Goal: Task Accomplishment & Management: Complete application form

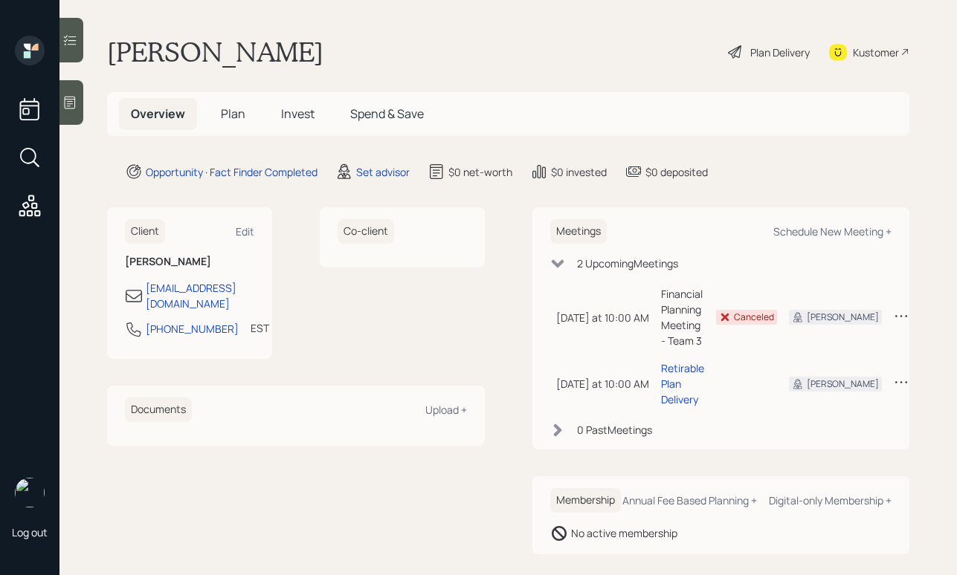
click at [750, 52] on div "Plan Delivery" at bounding box center [779, 53] width 59 height 16
click at [363, 174] on div "Set advisor" at bounding box center [383, 172] width 54 height 16
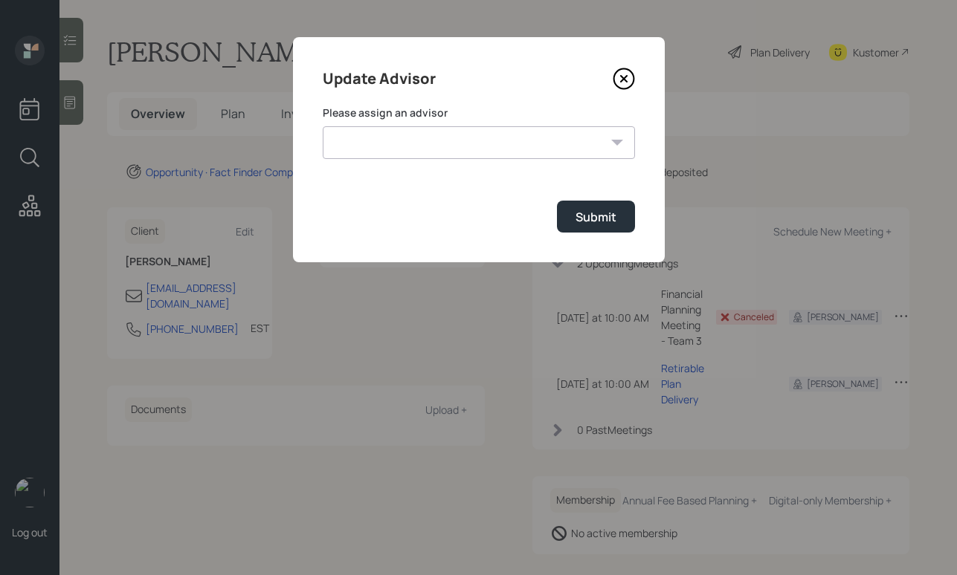
click at [474, 140] on select "Michael Russo Jonah Coleman Tyler End Treva Nostdahl Eric Schwartz Sami Boghos …" at bounding box center [479, 142] width 312 height 33
select select "b1d8ea90-abcc-42aa-86cc-4f33a132aacc"
click at [323, 126] on select "Michael Russo Jonah Coleman Tyler End Treva Nostdahl Eric Schwartz Sami Boghos …" at bounding box center [479, 142] width 312 height 33
click at [577, 228] on button "Submit" at bounding box center [596, 217] width 78 height 32
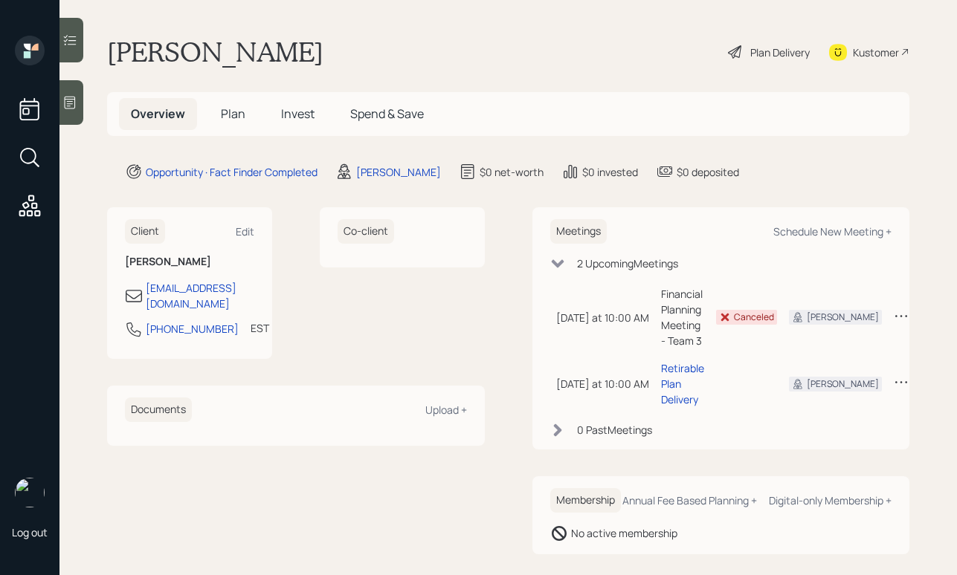
click at [731, 51] on div "Plan Delivery" at bounding box center [768, 52] width 85 height 33
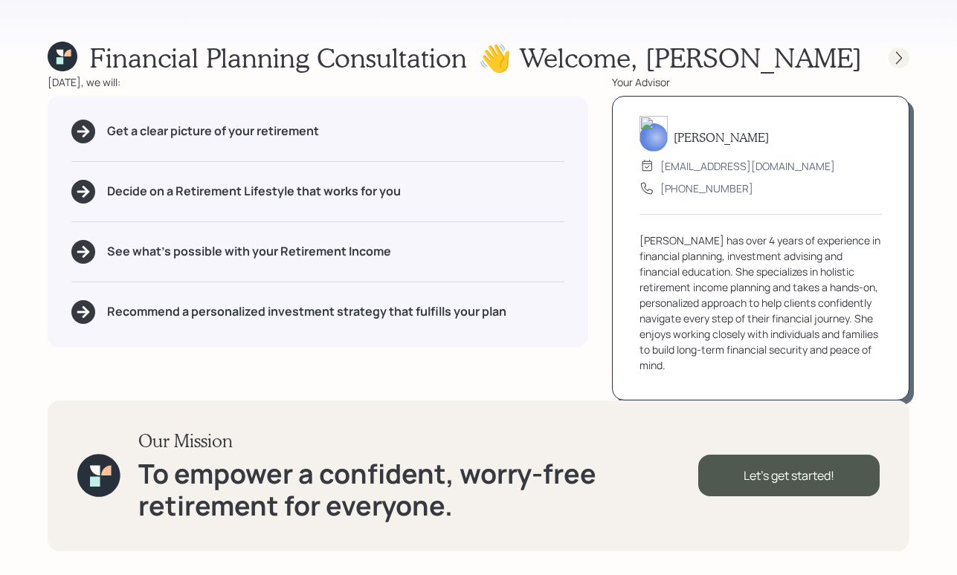
click at [908, 60] on div at bounding box center [898, 58] width 21 height 21
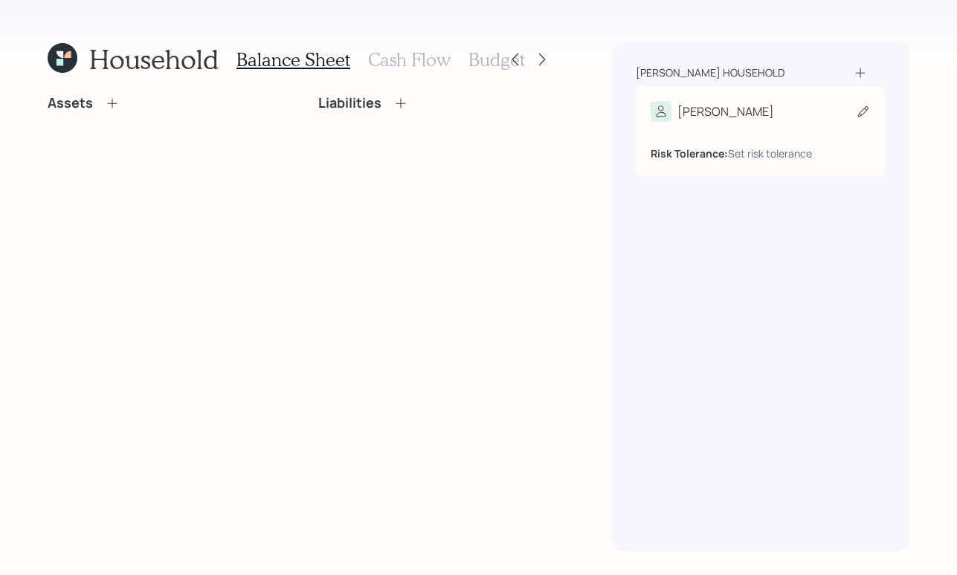
click at [847, 121] on div "Donald" at bounding box center [760, 111] width 220 height 21
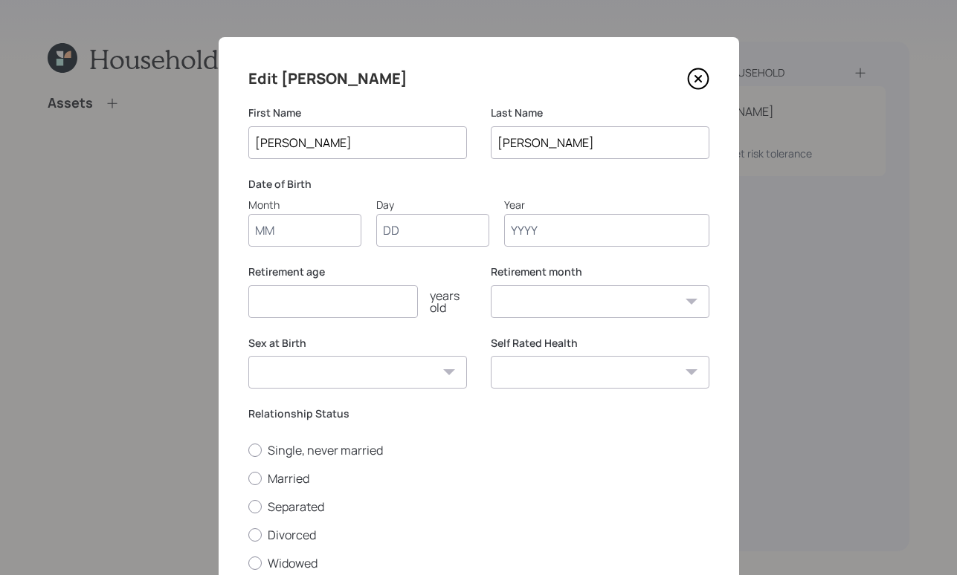
click at [296, 240] on input "Month" at bounding box center [304, 230] width 113 height 33
type input "01"
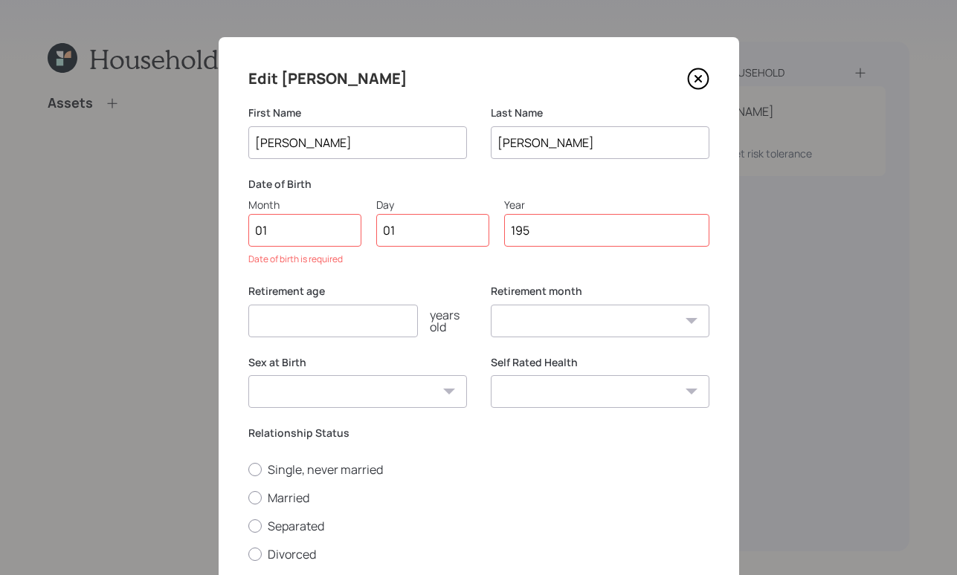
type input "1955"
select select "1"
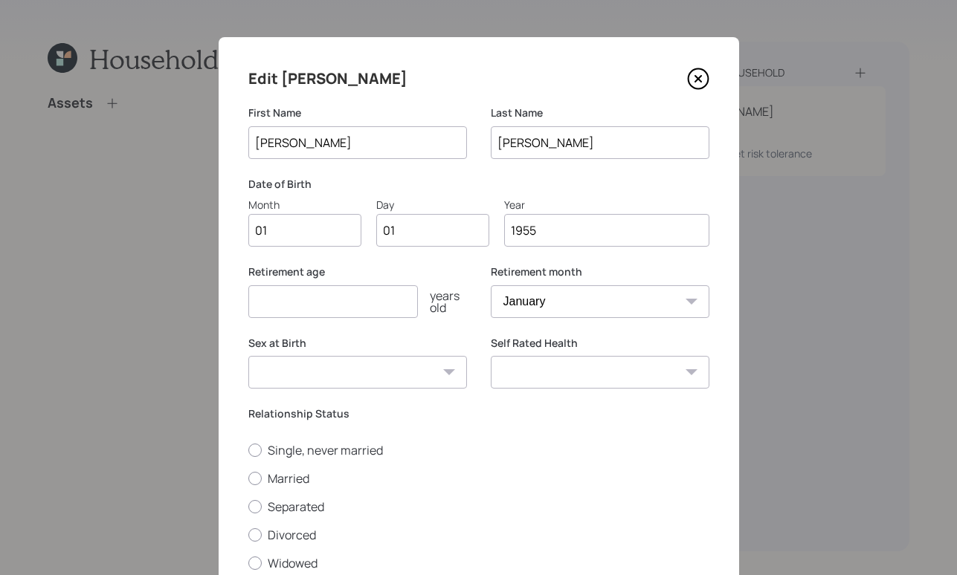
type input "1955"
click at [268, 290] on input "number" at bounding box center [332, 301] width 169 height 33
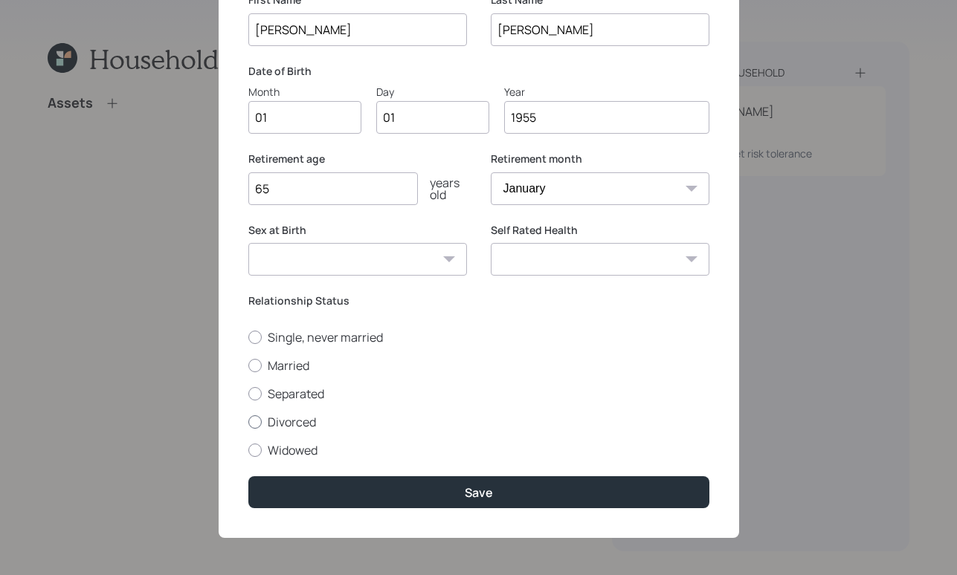
type input "65"
click at [248, 424] on div at bounding box center [254, 422] width 13 height 13
click at [248, 422] on input "Divorced" at bounding box center [248, 421] width 1 height 1
radio input "true"
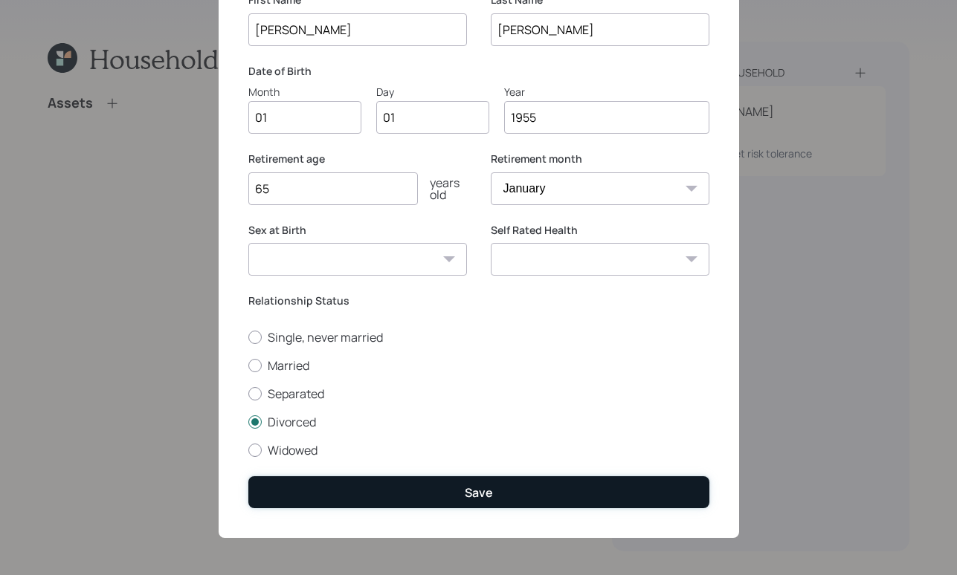
click at [481, 483] on button "Save" at bounding box center [478, 492] width 461 height 32
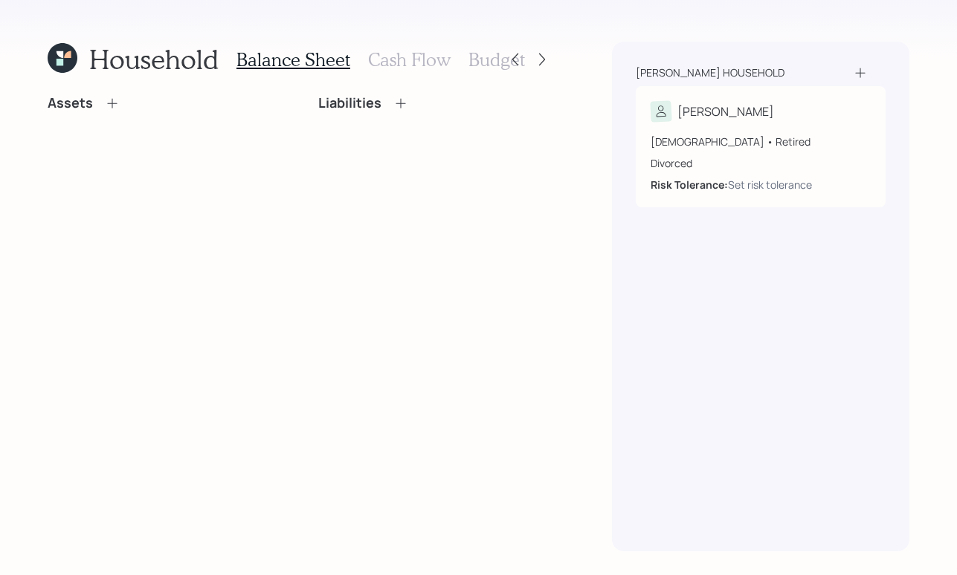
click at [113, 97] on icon at bounding box center [112, 103] width 15 height 15
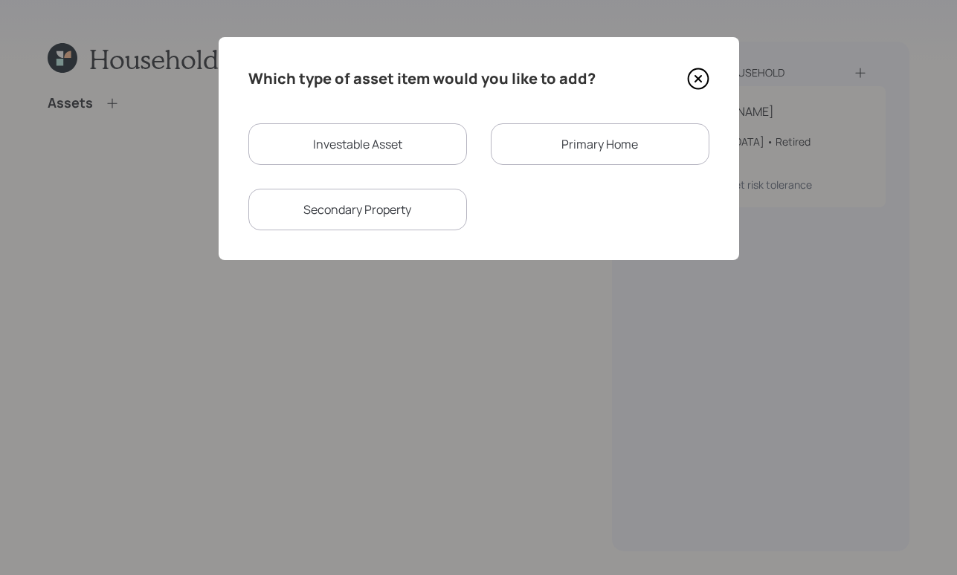
click at [364, 136] on div "Investable Asset" at bounding box center [357, 144] width 219 height 42
select select "taxable"
select select "balanced"
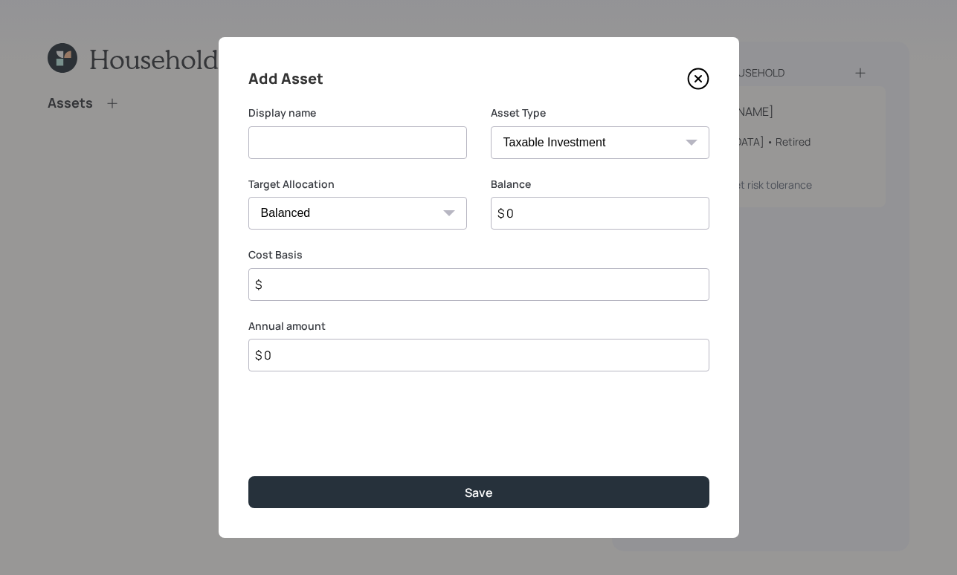
click at [309, 147] on input at bounding box center [357, 142] width 219 height 33
type input "Traditional IRA"
click at [562, 152] on select "SEP IRA IRA Roth IRA 401(k) Roth 401(k) 403(b) Roth 403(b) 457(b) Roth 457(b) H…" at bounding box center [600, 142] width 219 height 33
select select "ira"
click at [491, 126] on select "SEP IRA IRA Roth IRA 401(k) Roth 401(k) 403(b) Roth 403(b) 457(b) Roth 457(b) H…" at bounding box center [600, 142] width 219 height 33
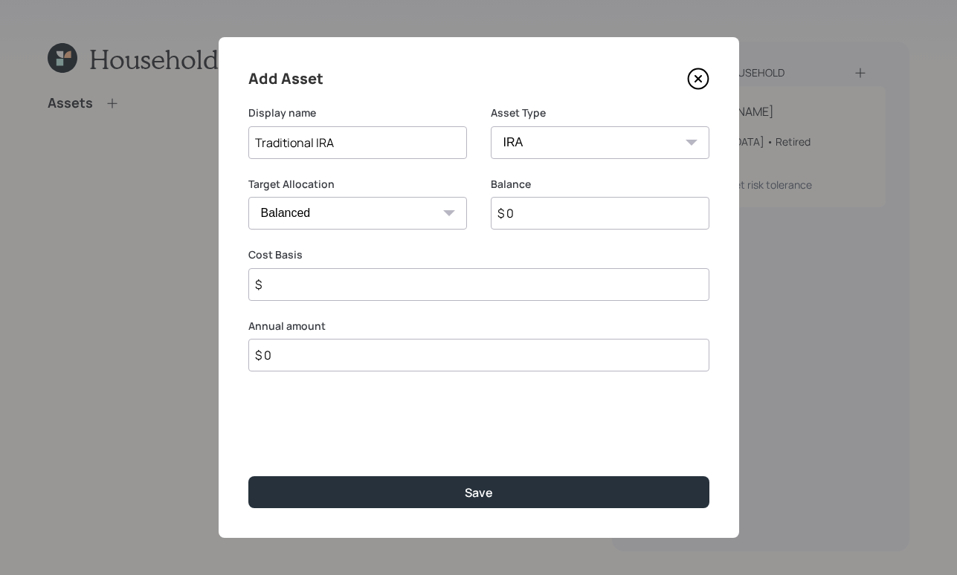
type input "$"
click at [544, 222] on input "$ 0" at bounding box center [600, 213] width 219 height 33
type input "$ 169,000"
click at [461, 288] on input "$" at bounding box center [478, 284] width 461 height 33
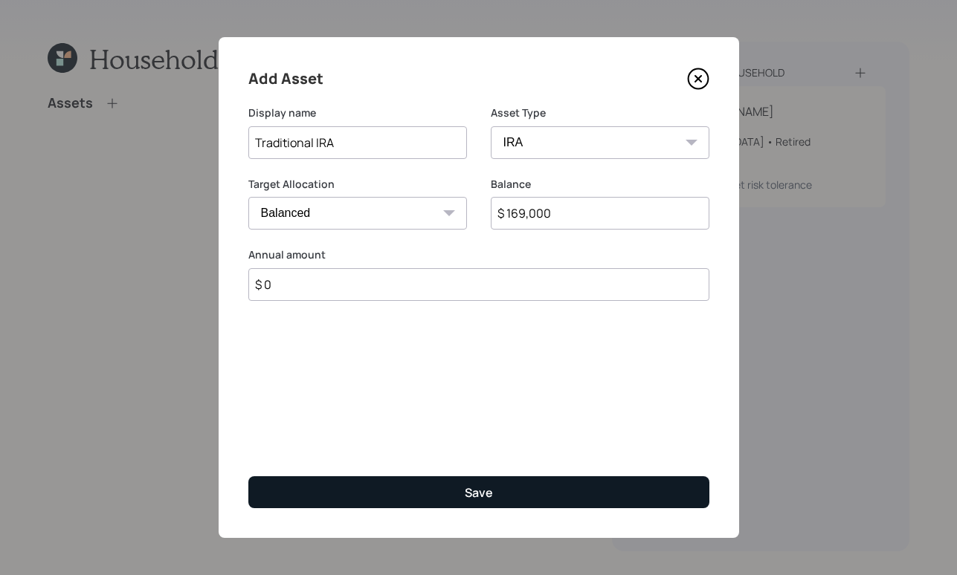
type input "$ 0"
click at [517, 476] on button "Save" at bounding box center [478, 492] width 461 height 32
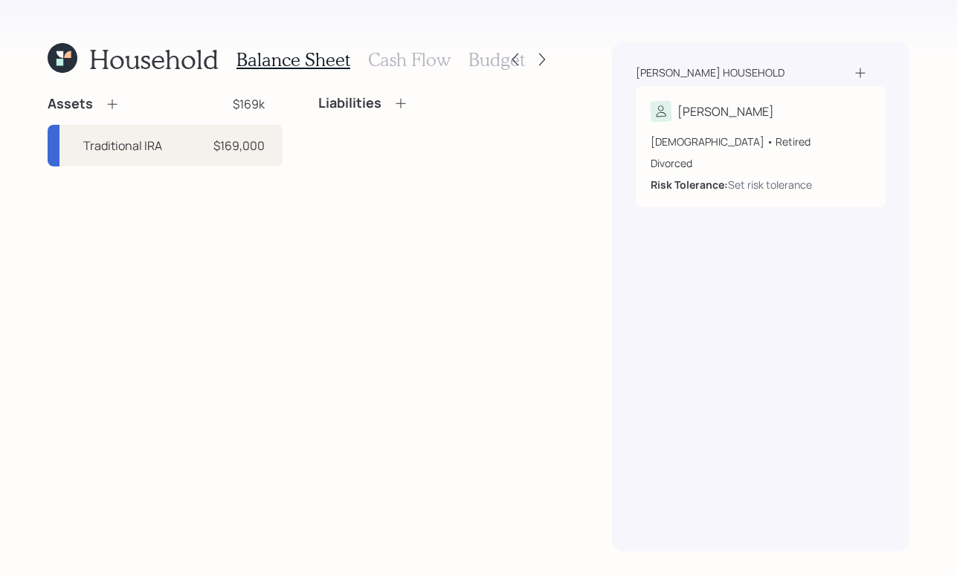
click at [120, 106] on div "Assets $169k" at bounding box center [165, 104] width 235 height 18
click at [120, 101] on div "Assets $169k" at bounding box center [165, 104] width 235 height 18
click at [118, 105] on icon at bounding box center [112, 104] width 15 height 15
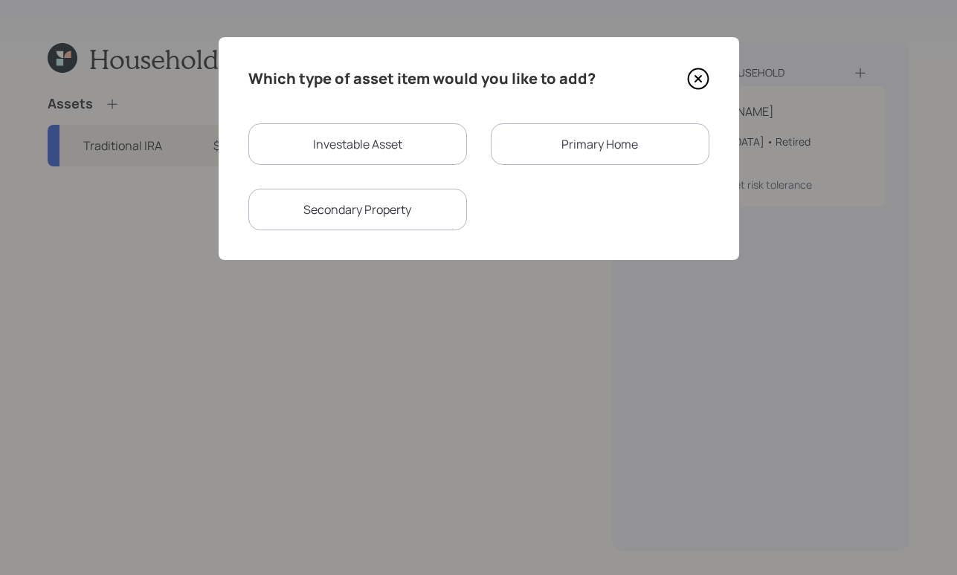
click at [361, 119] on div "Which type of asset item would you like to add? Investable Asset Primary Home S…" at bounding box center [479, 148] width 520 height 223
click at [370, 154] on div "Investable Asset" at bounding box center [357, 144] width 219 height 42
select select "taxable"
select select "balanced"
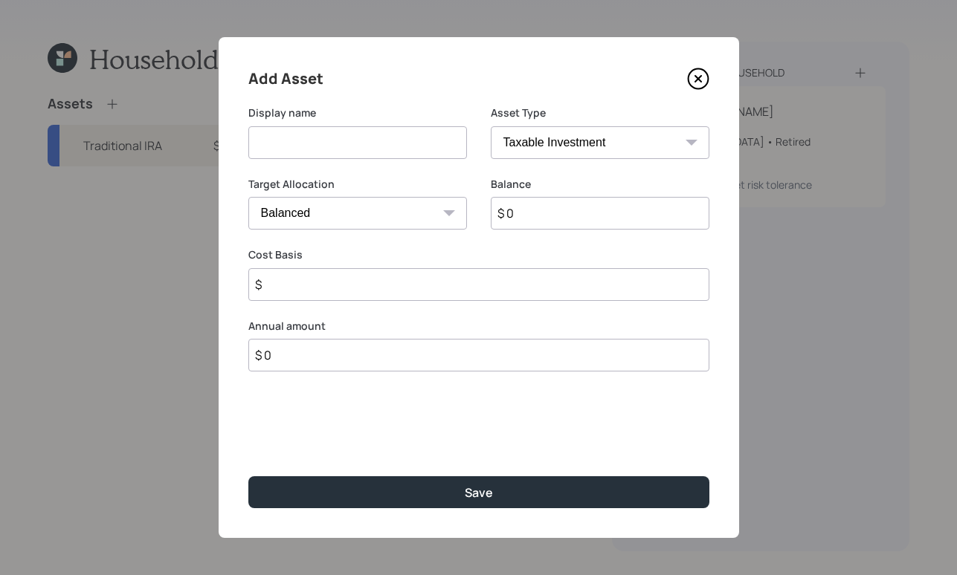
click at [384, 152] on input at bounding box center [357, 142] width 219 height 33
type input "Savings"
click at [549, 138] on select "SEP IRA IRA Roth IRA 401(k) Roth 401(k) 403(b) Roth 403(b) 457(b) Roth 457(b) H…" at bounding box center [600, 142] width 219 height 33
select select "cash"
click at [491, 126] on select "SEP IRA IRA Roth IRA 401(k) Roth 401(k) 403(b) Roth 403(b) 457(b) Roth 457(b) H…" at bounding box center [600, 142] width 219 height 33
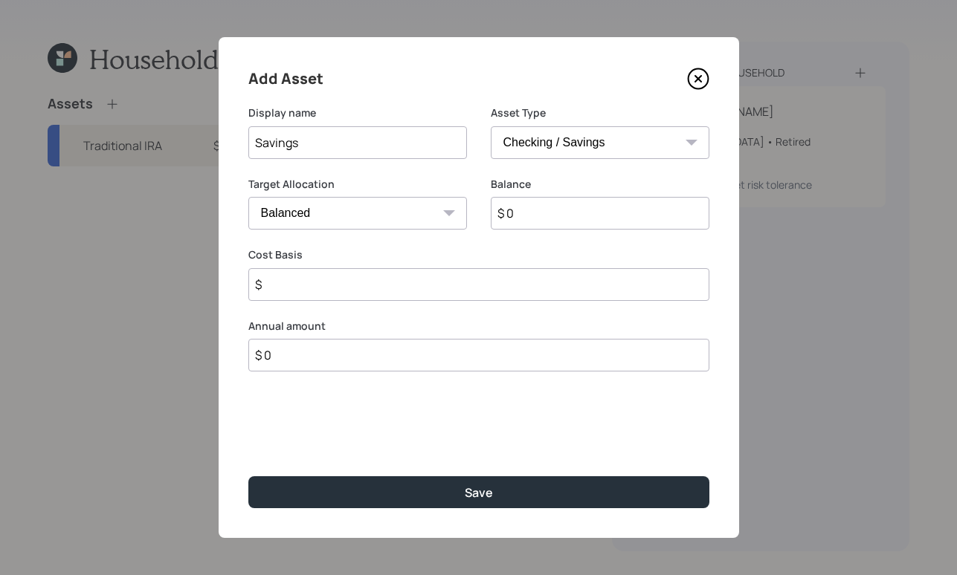
type input "$"
click at [551, 215] on input "$ 0" at bounding box center [478, 213] width 461 height 33
type input "$"
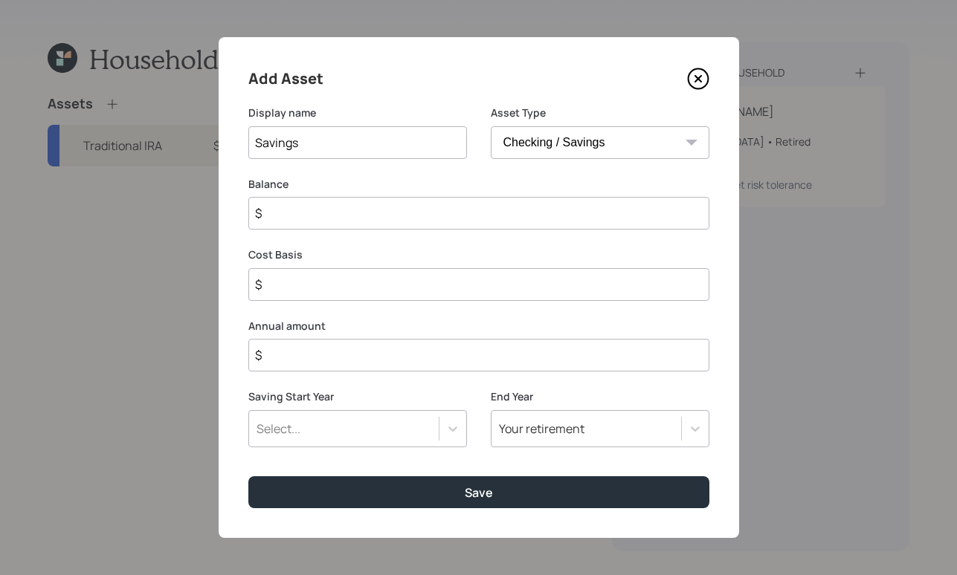
type input "$ 5"
type input "$ 50"
type input "$ 500"
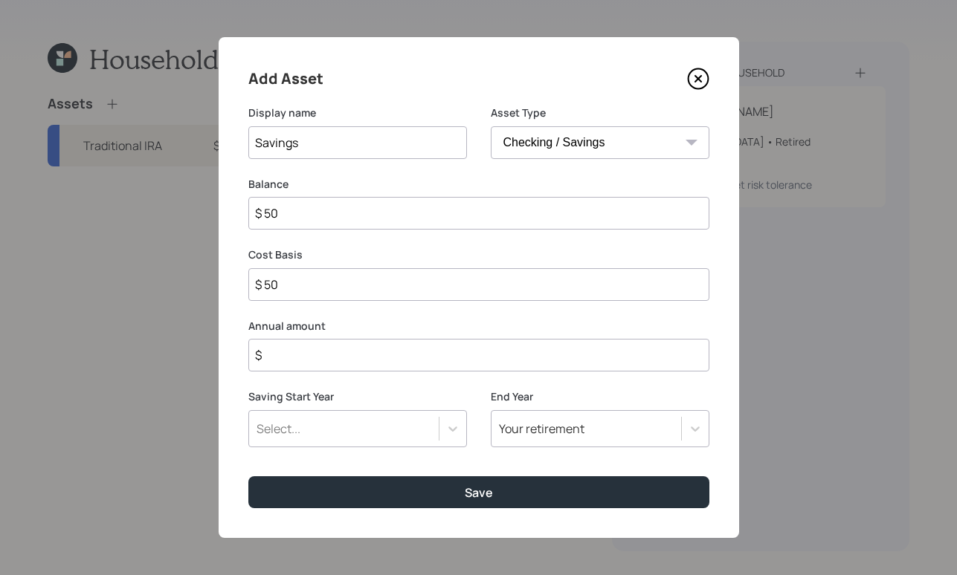
type input "$ 500"
type input "$ 5,000"
type input "$ 50,000"
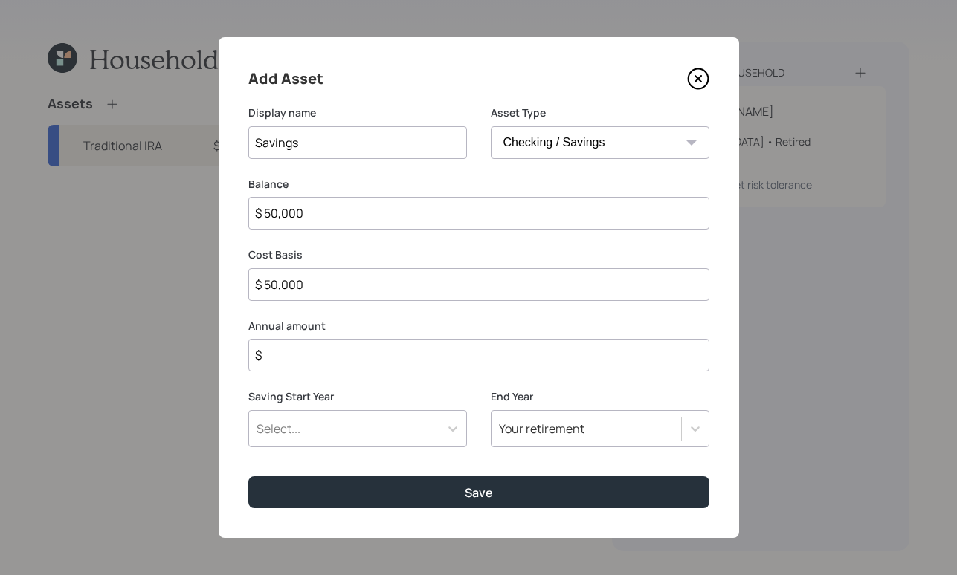
click at [456, 341] on input "$" at bounding box center [478, 355] width 461 height 33
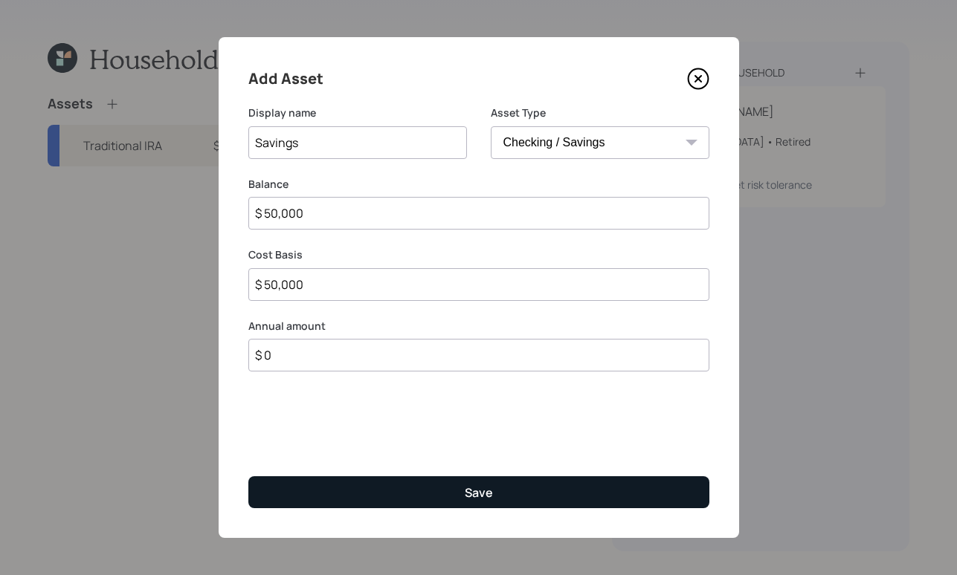
type input "$ 0"
click at [504, 480] on button "Save" at bounding box center [478, 492] width 461 height 32
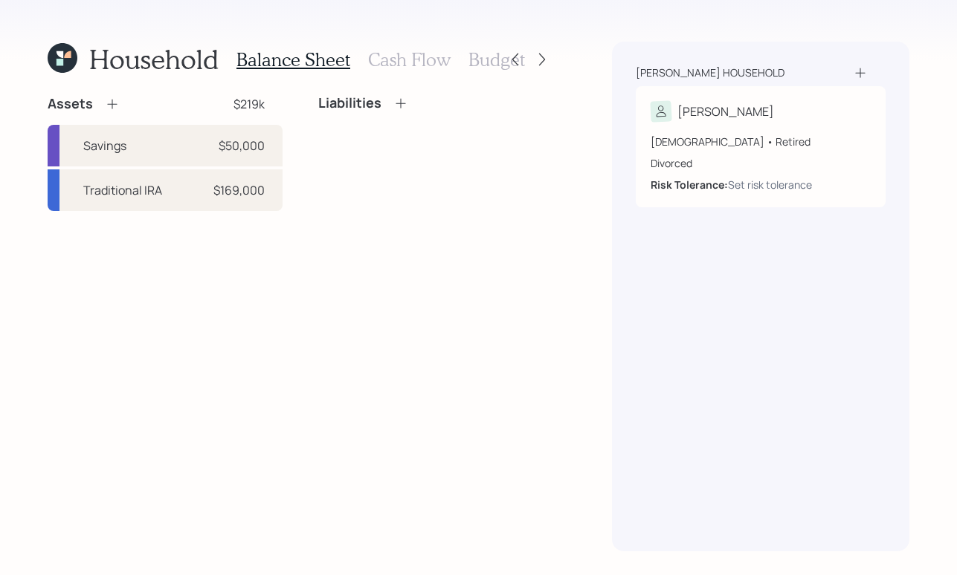
click at [114, 103] on icon at bounding box center [112, 104] width 15 height 15
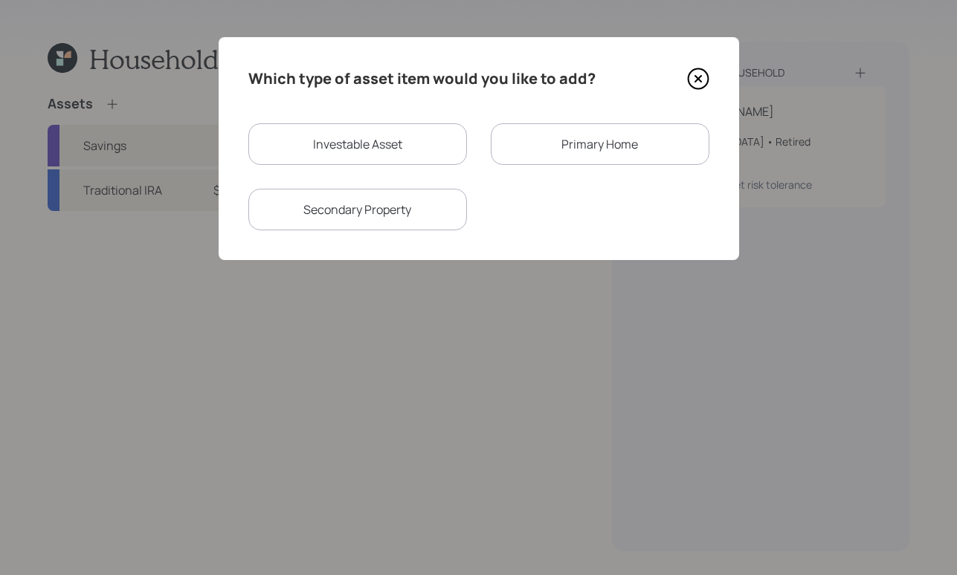
click at [545, 146] on div "Primary Home" at bounding box center [600, 144] width 219 height 42
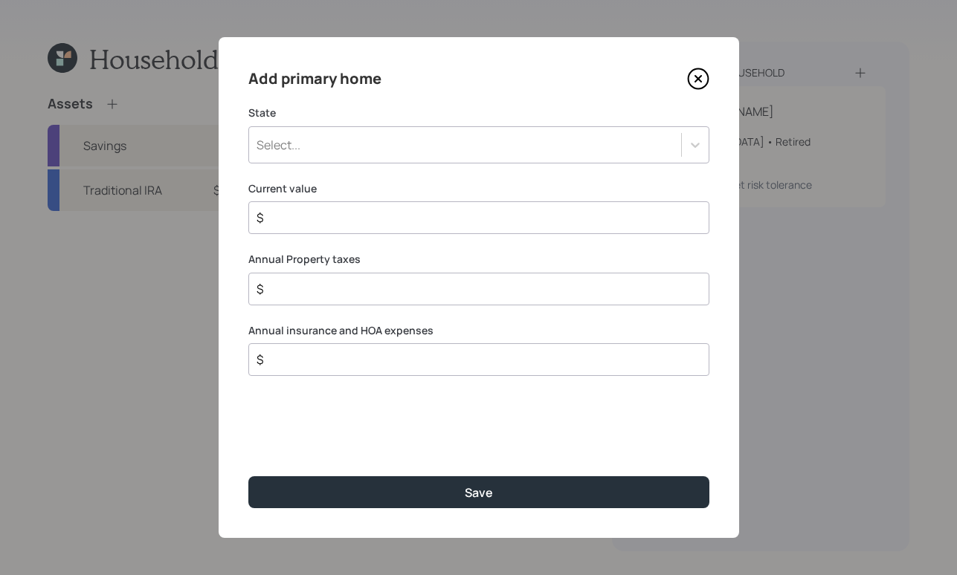
click at [485, 136] on div "Select..." at bounding box center [465, 144] width 432 height 25
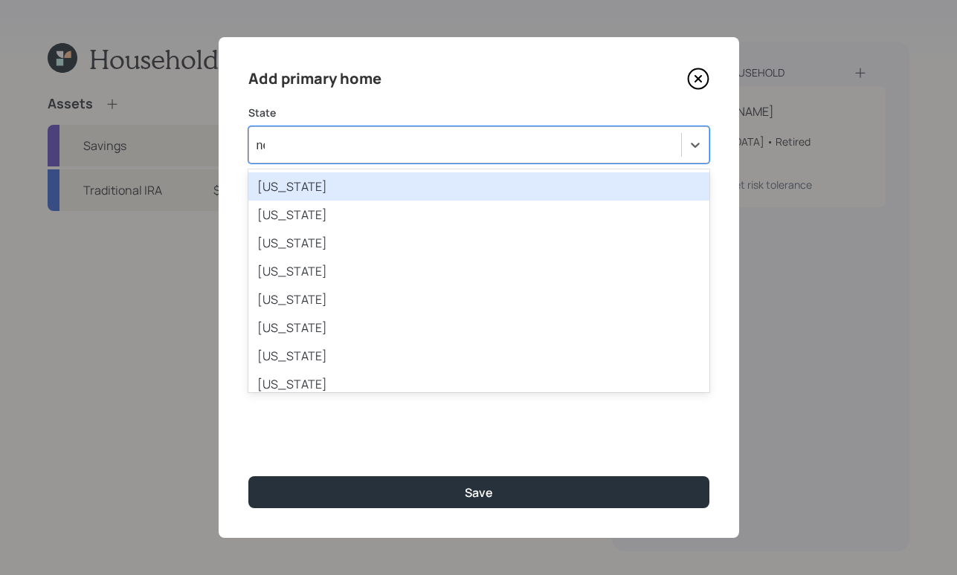
type input "new"
click at [346, 184] on div "New Hampshire" at bounding box center [478, 186] width 461 height 28
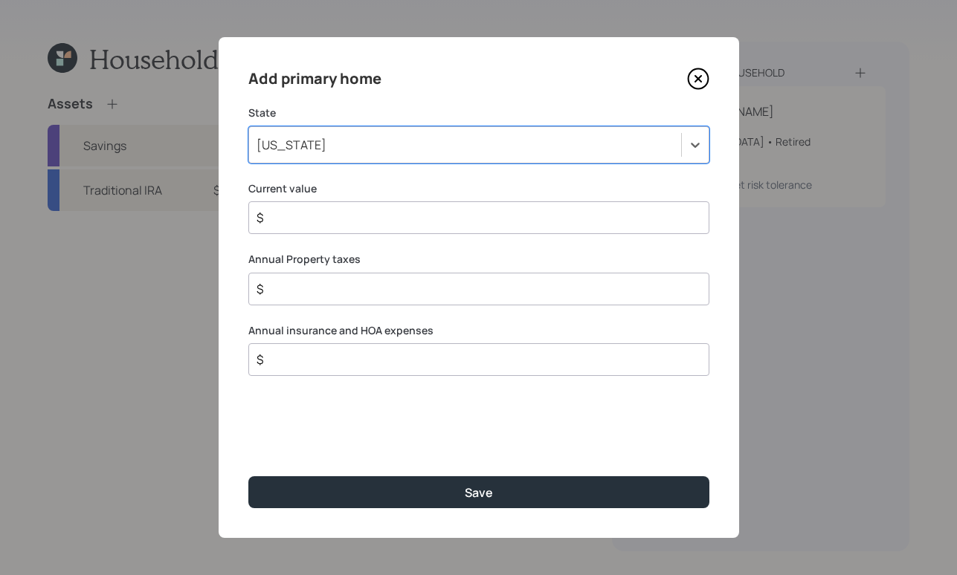
click at [387, 242] on div "Add primary home State option New Hampshire, selected. Select is focused ,type …" at bounding box center [479, 287] width 520 height 501
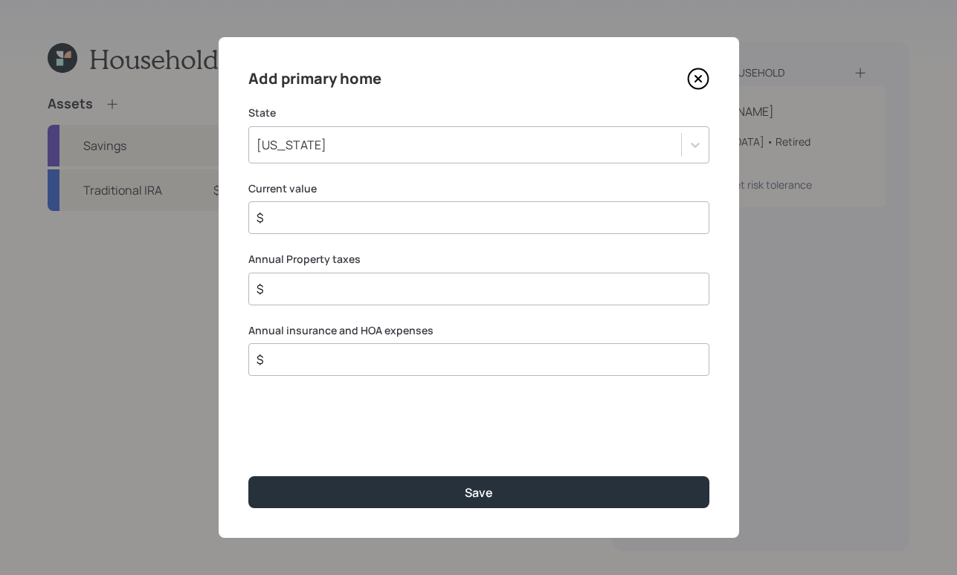
click at [401, 214] on input "$" at bounding box center [473, 218] width 436 height 18
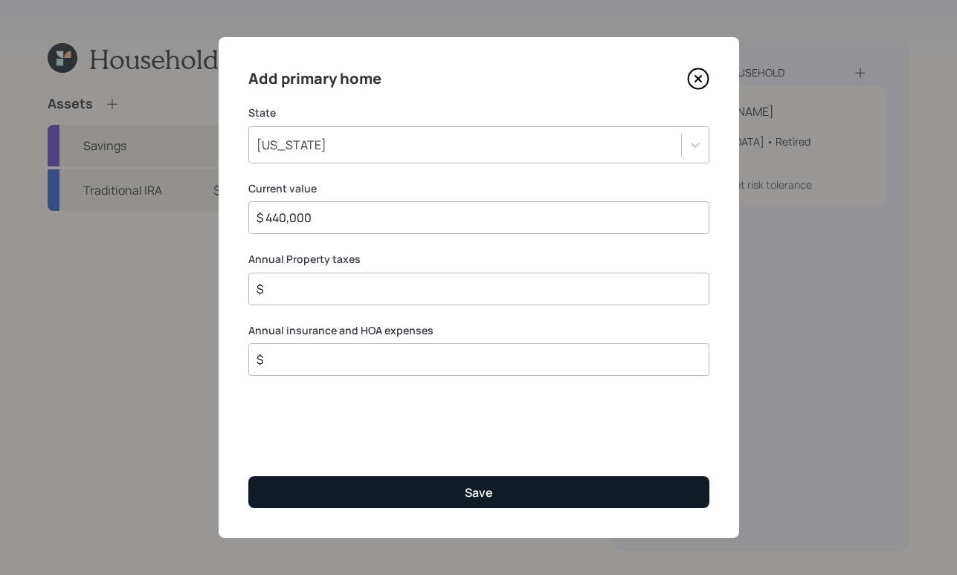
type input "$ 440,000"
click at [485, 488] on div "Save" at bounding box center [479, 493] width 28 height 16
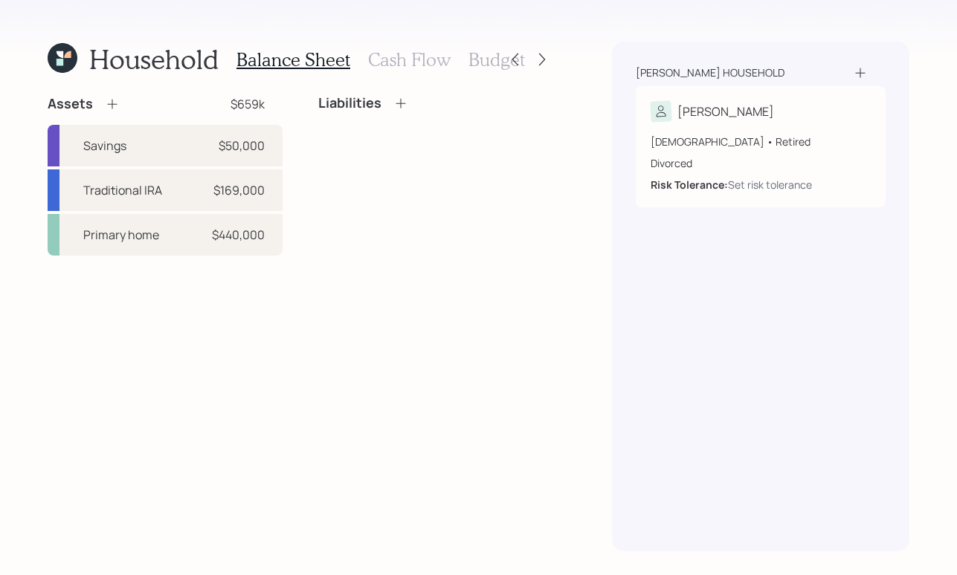
click at [419, 65] on h3 "Cash Flow" at bounding box center [409, 60] width 83 height 22
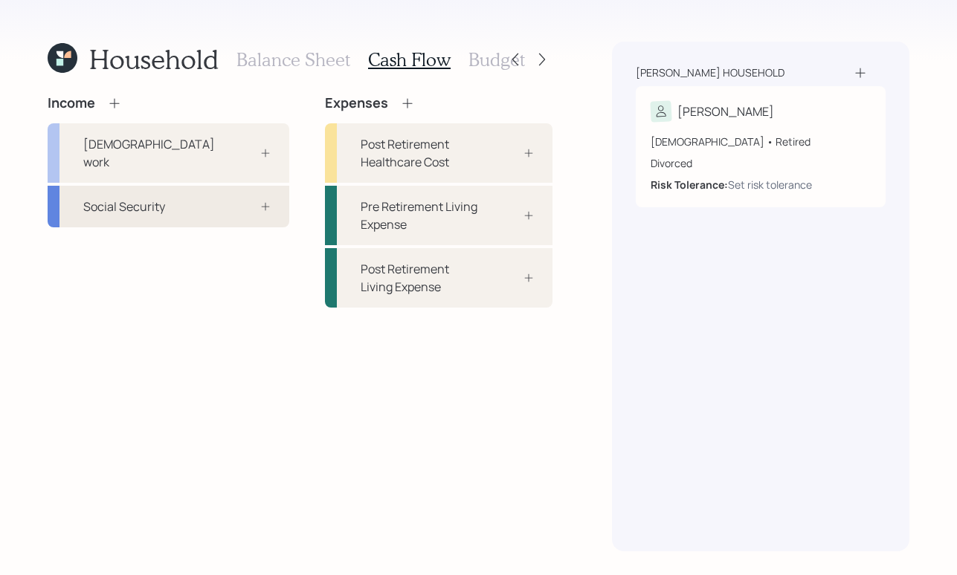
click at [169, 199] on div "Social Security" at bounding box center [169, 207] width 242 height 42
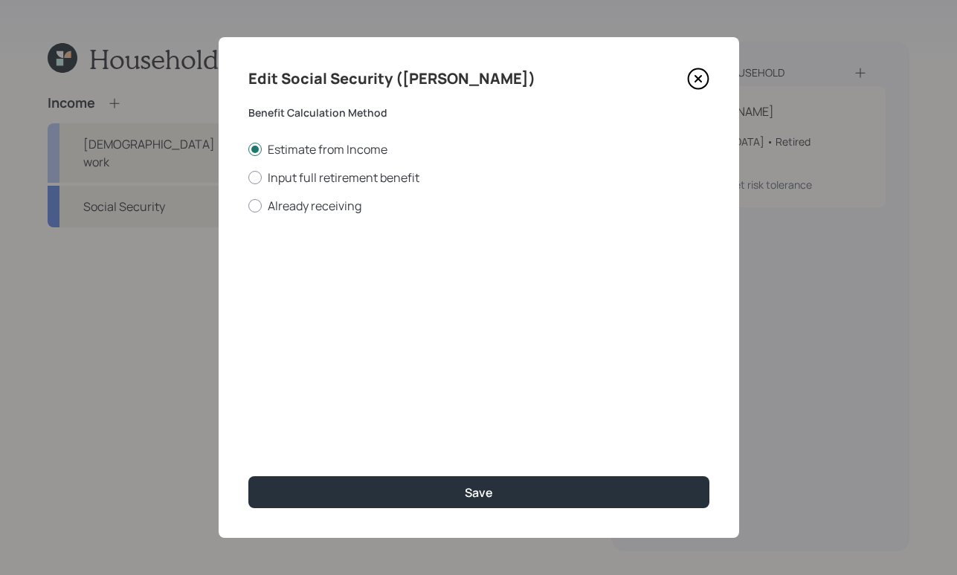
click at [246, 202] on div "Edit Social Security (Donald) Benefit Calculation Method Estimate from Income I…" at bounding box center [479, 287] width 520 height 501
click at [258, 202] on div at bounding box center [254, 205] width 13 height 13
click at [248, 205] on input "Already receiving" at bounding box center [248, 205] width 1 height 1
radio input "true"
click at [424, 259] on input "$" at bounding box center [478, 268] width 461 height 33
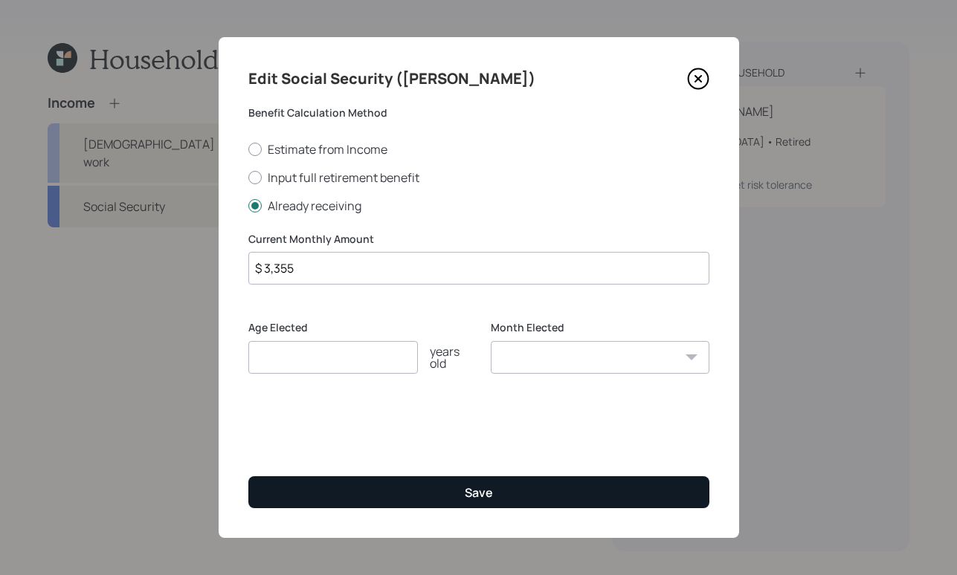
type input "$ 3,355"
click at [529, 476] on button "Save" at bounding box center [478, 492] width 461 height 32
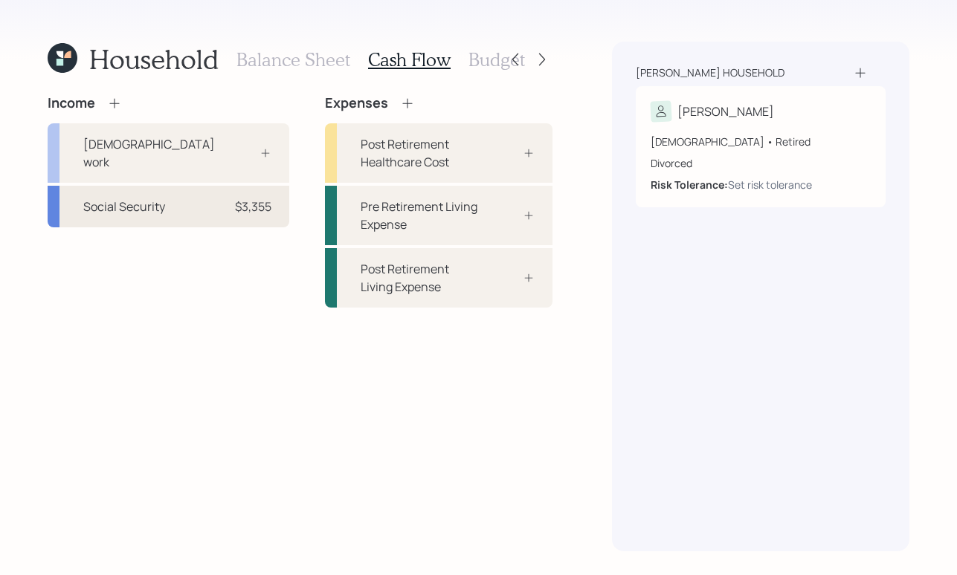
click at [216, 204] on div "Social Security $3,355" at bounding box center [169, 207] width 242 height 42
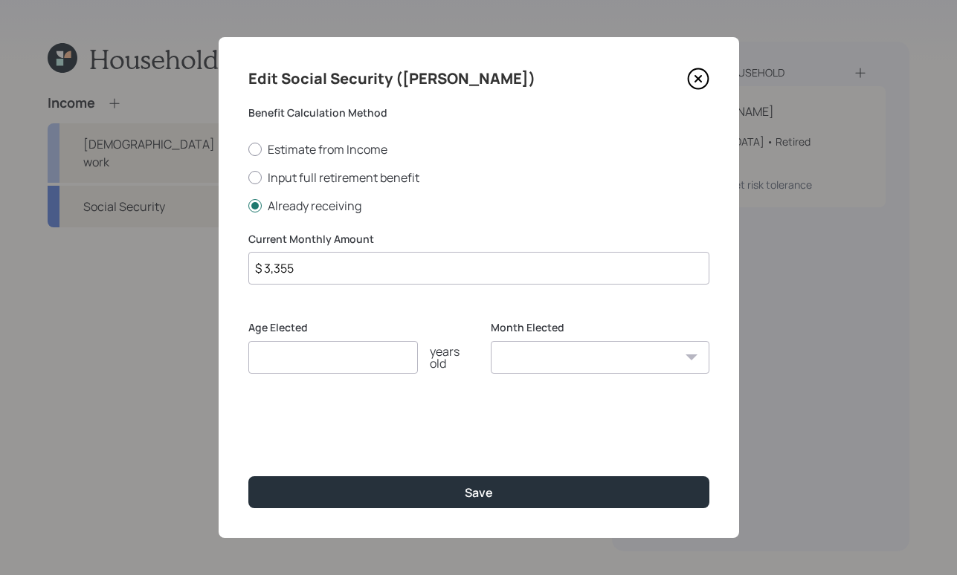
click at [534, 471] on div "Edit Social Security (Donald) Benefit Calculation Method Estimate from Income I…" at bounding box center [479, 287] width 520 height 501
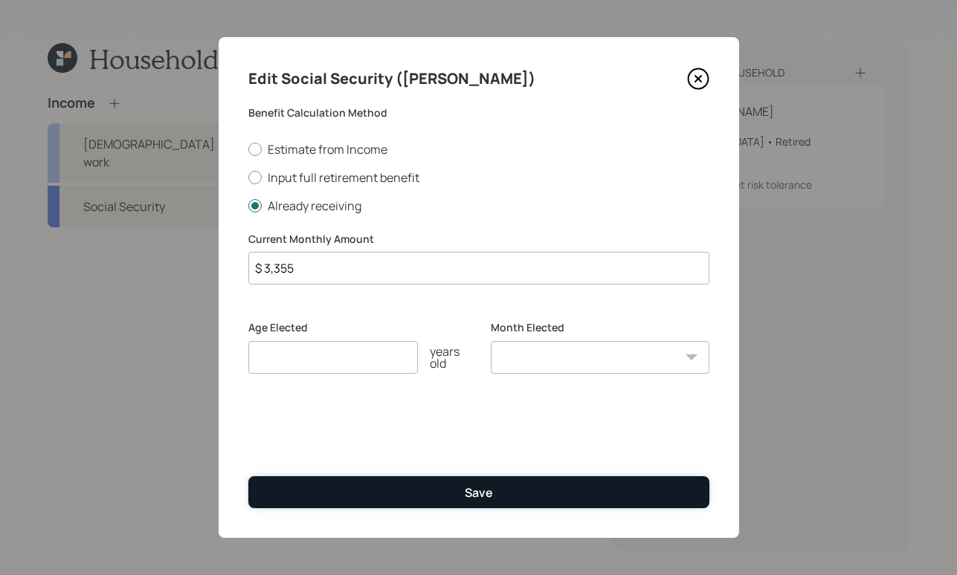
click at [523, 479] on button "Save" at bounding box center [478, 492] width 461 height 32
